Goal: Transaction & Acquisition: Purchase product/service

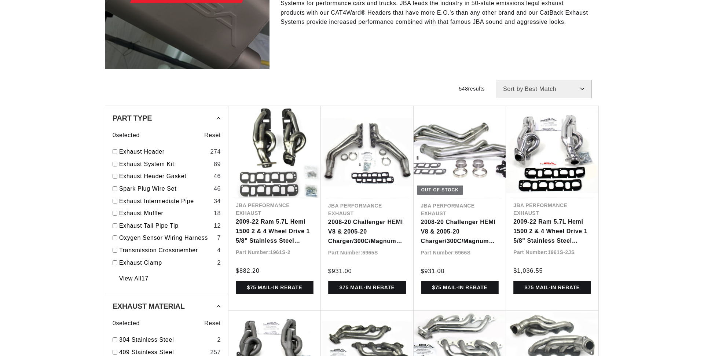
scroll to position [0, 458]
click at [143, 150] on link "Exhaust Header" at bounding box center [163, 152] width 88 height 10
checkbox input "true"
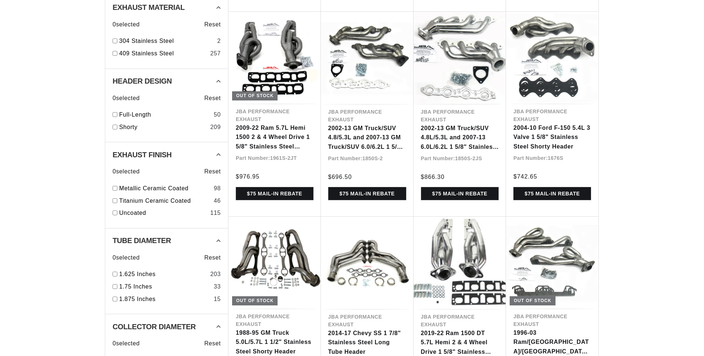
scroll to position [486, 0]
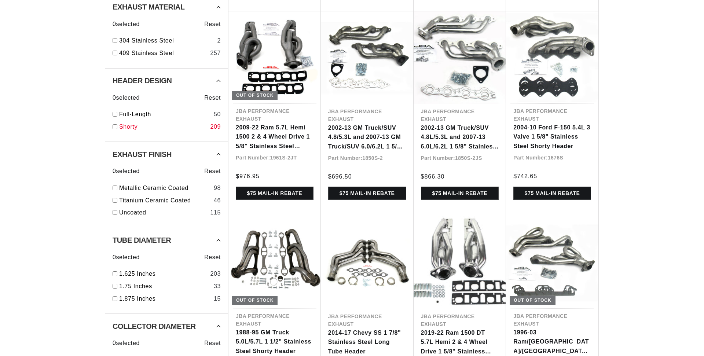
click at [130, 126] on link "Shorty" at bounding box center [163, 127] width 88 height 10
checkbox input "true"
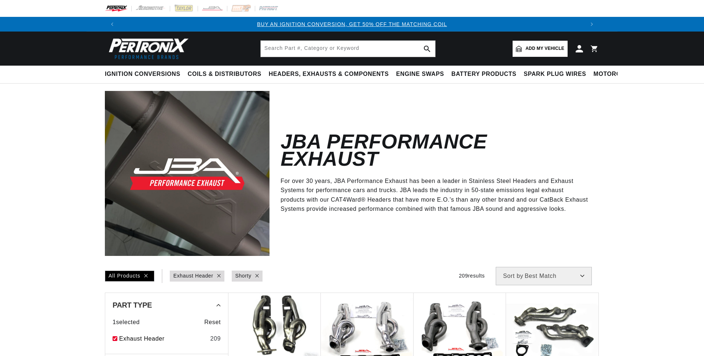
click at [539, 48] on span "Add my vehicle" at bounding box center [545, 48] width 39 height 7
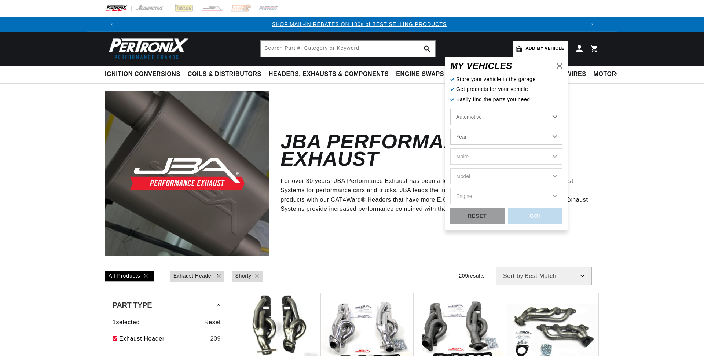
scroll to position [0, 458]
click at [451, 129] on select "Year 2022 2021 2020 2019 2018 2017 2016 2015 2014 2013 2012 2011 2010 2009 2008…" at bounding box center [507, 137] width 112 height 16
select select "2006"
click option "2006" at bounding box center [0, 0] width 0 height 0
select select "2006"
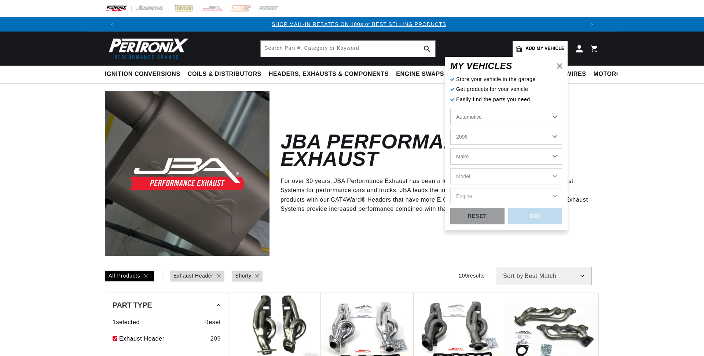
click at [451, 149] on select "Make Avanti Buick Cadillac Chevrolet Chrysler Dodge Ford GMC Hummer Isuzu Jeep …" at bounding box center [507, 157] width 112 height 16
select select "Chevrolet"
click option "Chevrolet" at bounding box center [0, 0] width 0 height 0
select select "Chevrolet"
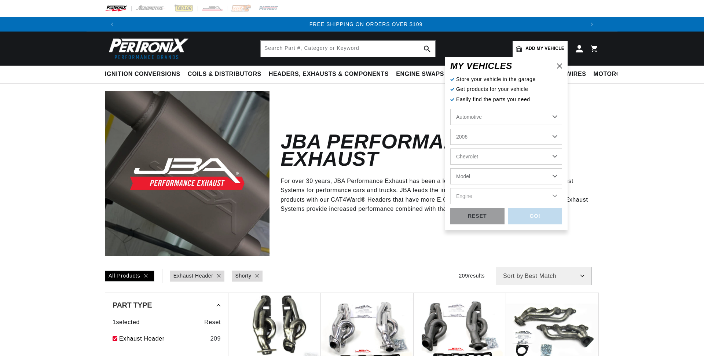
click at [451, 168] on select "Model Avalanche 1500 Avalanche 2500 C4500 Kodiak C5500 Kodiak C6500 Kodiak C750…" at bounding box center [507, 176] width 112 height 16
select select "Silverado-1500"
click option "Silverado 1500" at bounding box center [0, 0] width 0 height 0
select select "Silverado-1500"
click at [451, 188] on select "Engine 4.3L 4.8L 5.3L 6.0L" at bounding box center [507, 196] width 112 height 16
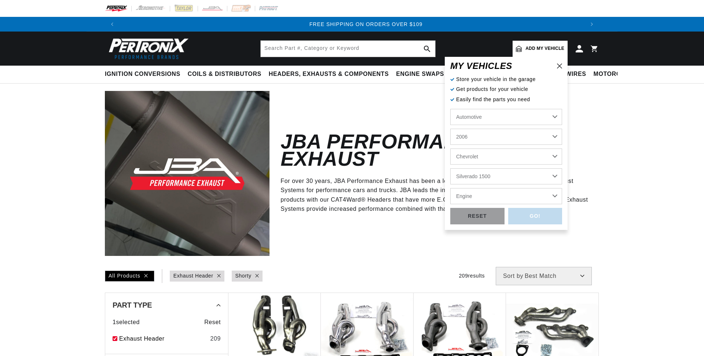
select select "4.3L"
click option "4.3L" at bounding box center [0, 0] width 0 height 0
select select "4.3L"
click at [534, 220] on div "GO!" at bounding box center [535, 216] width 54 height 17
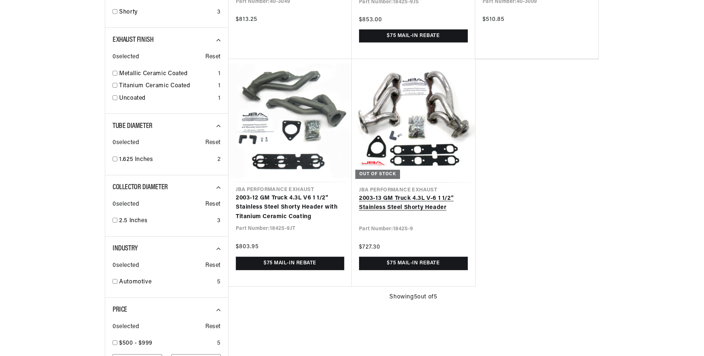
scroll to position [337, 0]
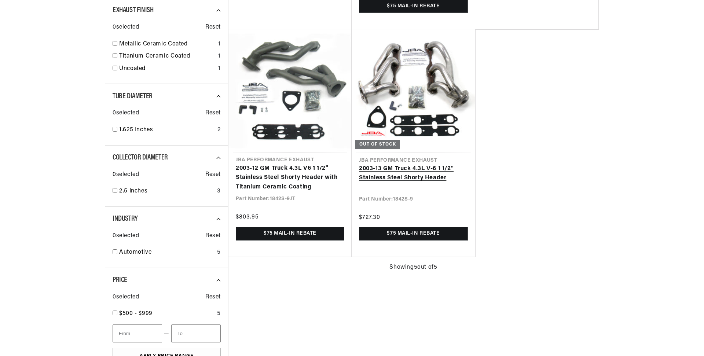
click at [424, 178] on link "2003-13 GM Truck 4.3L V-6 1 1/2" Stainless Steel Shorty Header" at bounding box center [413, 173] width 109 height 19
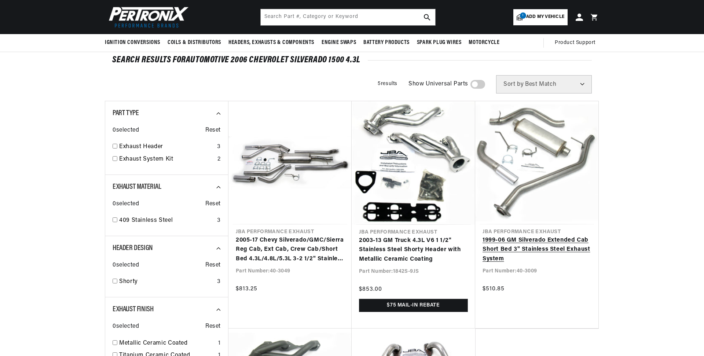
scroll to position [0, 916]
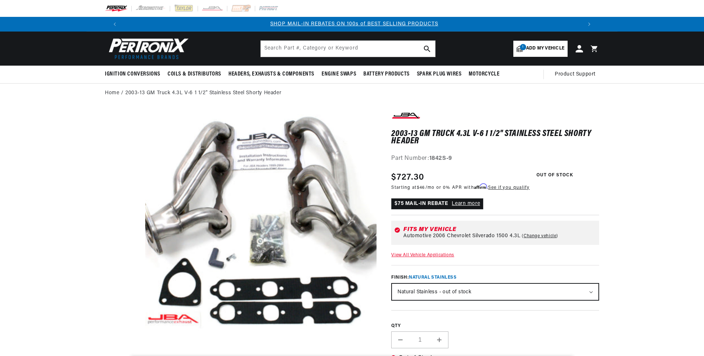
scroll to position [0, 458]
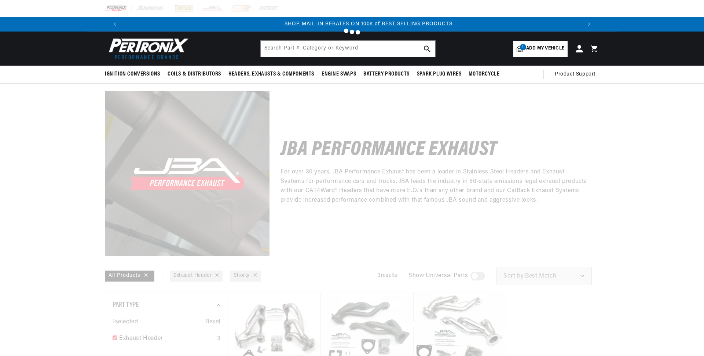
scroll to position [0, 458]
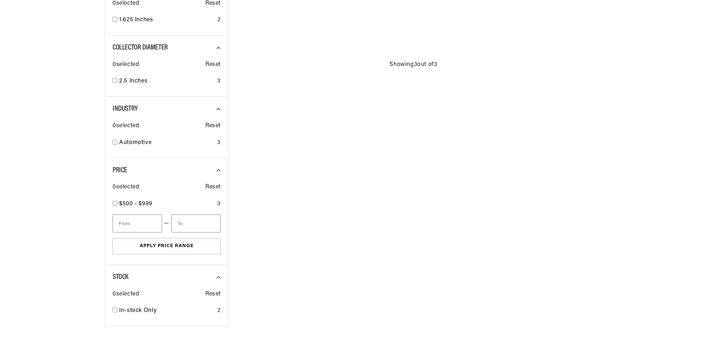
scroll to position [589, 0]
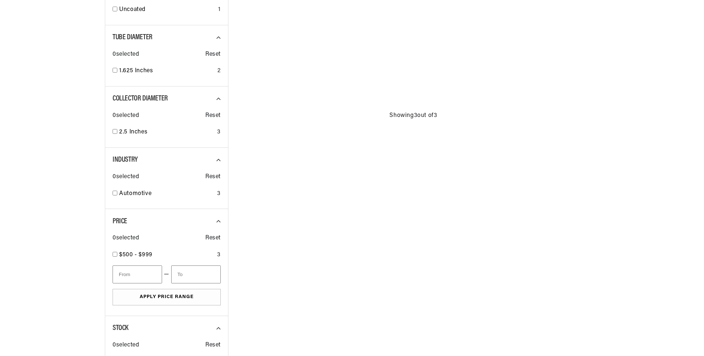
checkbox input "false"
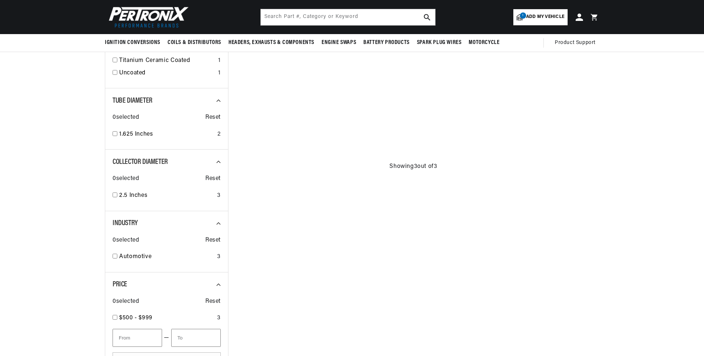
scroll to position [486, 0]
